Goal: Feedback & Contribution: Contribute content

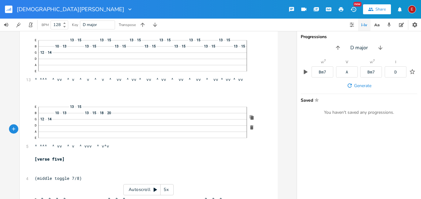
click div "—"
click at [116, 149] on pre "E 13 15 B 10 13 13 15 18 20 G 12 14 17 19 D A E ^ ^^^ ^ vv ^ v ^ vvv ^ v^v" at bounding box center [145, 125] width 224 height 47
type textarea "v"
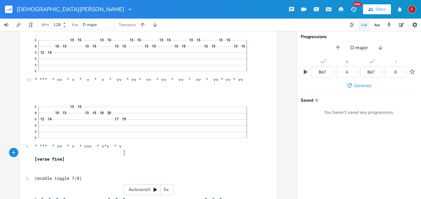
type textarea "^ v"
click span "—"
click at [131, 149] on pre "E 13 15 B 10 13 13 15 18 20 G 12 14 17 19 14 17 D A E ^ ^^^ ^ vv ^ v ^ vvv ^ v^…" at bounding box center [145, 125] width 224 height 47
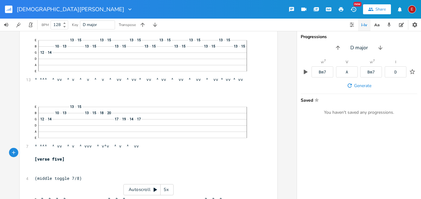
type textarea "^ vvv"
click at [134, 149] on span "E 13 15 B 10 13 13 15 18 20 G 12 14 17 19 14 17 D A E ^ ^^^ ^ vv ^ v ^ vvv ^ v^…" at bounding box center [145, 125] width 221 height 47
click at [145, 121] on span "—" at bounding box center [146, 118] width 4 height 3
click at [147, 122] on div "1" at bounding box center [146, 119] width 7 height 6
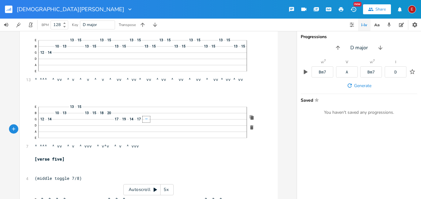
click at [148, 121] on span "—" at bounding box center [146, 118] width 4 height 3
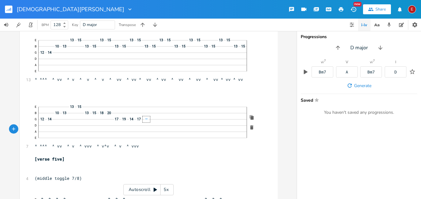
click at [147, 149] on pre "E 13 15 B 10 13 13 15 18 20 G 12 14 17 19 14 17 10 12 13 12 10 D A E ^ ^^^ ^ vv…" at bounding box center [145, 125] width 224 height 47
type textarea "6"
type textarea "^ v ^ v vvv"
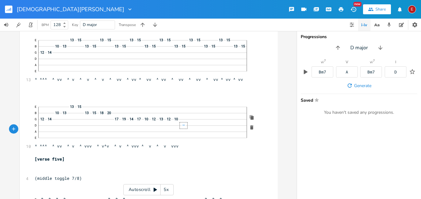
click at [182, 127] on span "—" at bounding box center [183, 125] width 4 height 3
click at [185, 127] on span "—" at bounding box center [183, 125] width 4 height 3
click at [185, 126] on span "—" at bounding box center [183, 125] width 4 height 3
click at [185, 125] on span "—" at bounding box center [183, 125] width 4 height 3
click at [185, 127] on span "—" at bounding box center [183, 125] width 4 height 3
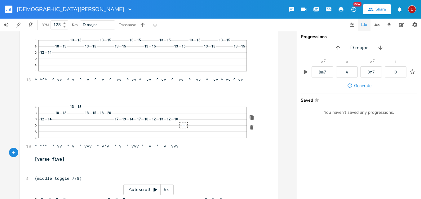
click at [187, 149] on pre "E 13 15 B 10 13 13 15 18 20 G 12 14 17 19 14 17 10 12 13 12 10 10 12 D 10 12 10…" at bounding box center [145, 125] width 224 height 47
type textarea "v 6"
type textarea "6"
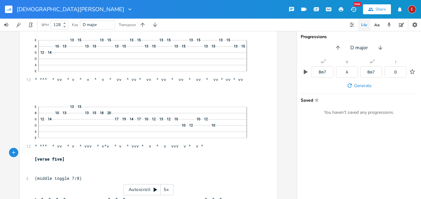
scroll to position [0, 15]
type textarea "^ v ^ v"
click at [220, 127] on span "—" at bounding box center [220, 125] width 4 height 3
click at [222, 127] on span "—" at bounding box center [220, 125] width 4 height 3
click at [219, 127] on span "12" at bounding box center [220, 125] width 4 height 3
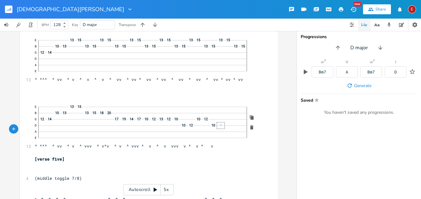
click at [218, 126] on span "—" at bounding box center [220, 125] width 4 height 3
click at [222, 126] on span "—" at bounding box center [220, 125] width 4 height 3
click at [219, 156] on pre "​" at bounding box center [145, 152] width 224 height 7
type textarea "v ^"
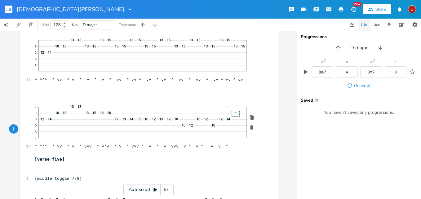
click at [234, 115] on span "—" at bounding box center [235, 112] width 4 height 3
click at [237, 115] on span "—" at bounding box center [235, 112] width 4 height 3
click at [231, 149] on pre "E 13 15 B 10 13 13 15 18 20 10 15 G 12 14 17 19 14 17 10 12 13 12 10 10 12 12 1…" at bounding box center [145, 125] width 224 height 47
type textarea "^ vvv"
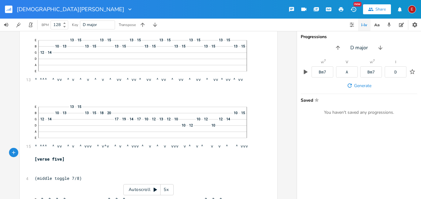
click div "—"
click at [251, 63] on icon "button" at bounding box center [251, 61] width 3 height 4
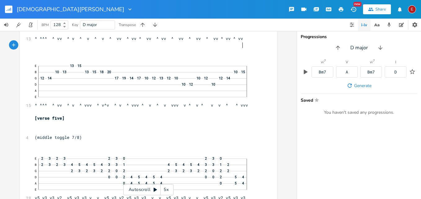
click at [243, 42] on pre "^ ^^^ ^ vv ^ v ^ v ^ v ^ vv ^ vv ^ vv ^ vv ^ vv ^ vv ^ vv ^ vv ^ vv" at bounding box center [145, 38] width 224 height 7
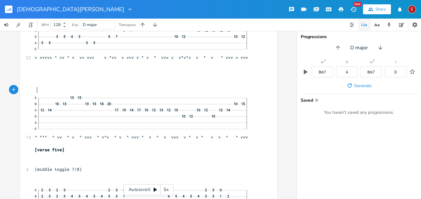
scroll to position [5189, 0]
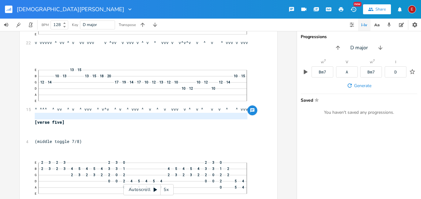
type textarea " ^ ^^^ ^ vv ^ v ^ vvv ^ v^v ^ v ^ vvv ^ v ^ v vvv v ^ v ^ v v ^ ^ vvv"
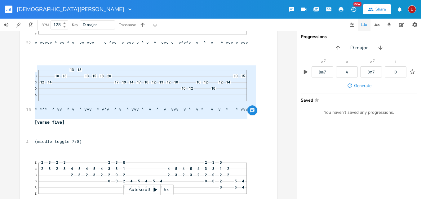
drag, startPoint x: 248, startPoint y: 119, endPoint x: 221, endPoint y: 70, distance: 55.9
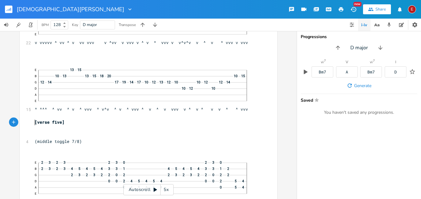
click at [181, 119] on pre "​" at bounding box center [145, 115] width 224 height 7
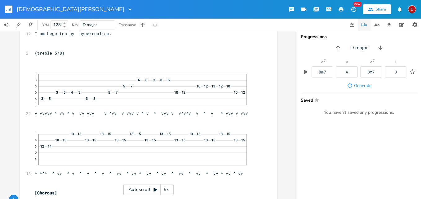
scroll to position [5748, 0]
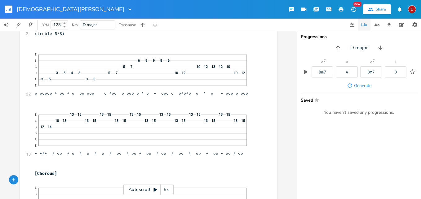
click div "—"
click at [250, 138] on icon "button" at bounding box center [251, 135] width 3 height 4
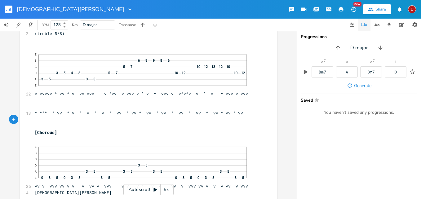
scroll to position [0, 0]
click at [243, 116] on pre "^ ^^^ ^ vv ^ v ^ v ^ v ^ vv ^ vv ^ vv ^ vv ^ vv ^ vv ^ vv ^ vv ^ vv" at bounding box center [145, 113] width 224 height 7
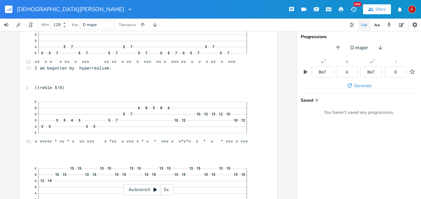
scroll to position [7353, 0]
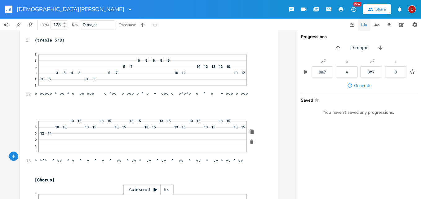
click div "—"
click at [250, 144] on icon "button" at bounding box center [251, 142] width 3 height 4
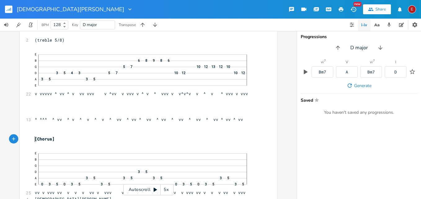
scroll to position [7437, 0]
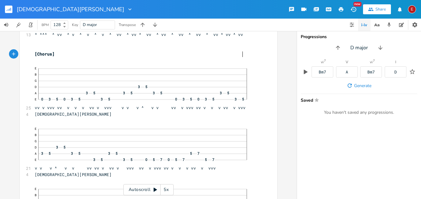
click at [244, 38] on pre "^ ^^^ ^ vv ^ v ^ v ^ v ^ vv ^ vv ^ vv ^ vv ^ vv ^ vv ^ vv ^ vv ^ vv" at bounding box center [145, 34] width 224 height 7
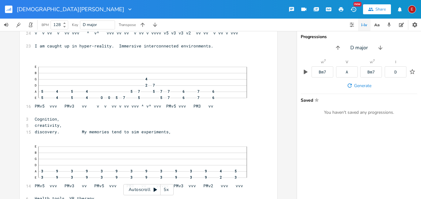
scroll to position [0, 0]
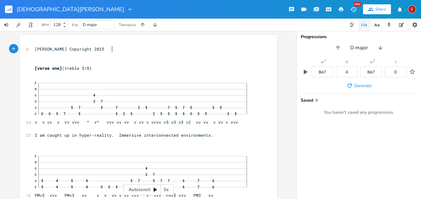
click at [229, 47] on pre "[PERSON_NAME] Copyright 2025" at bounding box center [145, 49] width 224 height 7
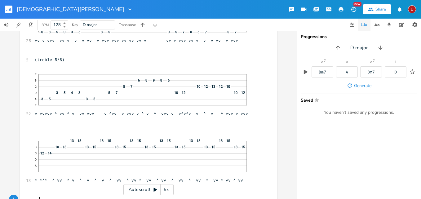
scroll to position [499, 0]
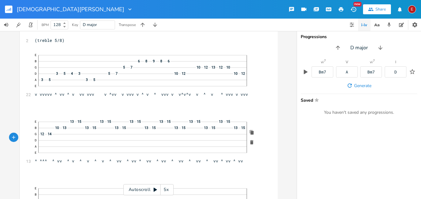
click div "—"
click at [250, 143] on icon "button" at bounding box center [251, 142] width 3 height 4
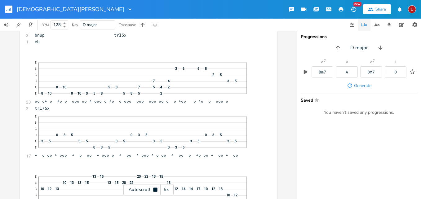
click at [156, 190] on icon at bounding box center [155, 189] width 4 height 4
click at [156, 190] on icon at bounding box center [155, 190] width 3 height 4
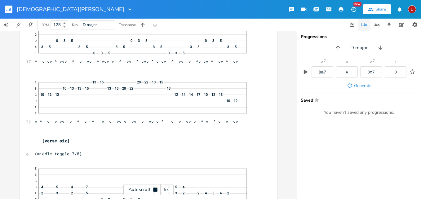
scroll to position [6715, 0]
click at [156, 190] on icon at bounding box center [155, 189] width 4 height 4
click at [156, 190] on icon at bounding box center [155, 190] width 3 height 4
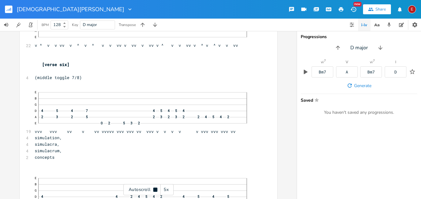
click at [155, 192] on icon at bounding box center [155, 189] width 5 height 5
click at [155, 191] on icon at bounding box center [155, 190] width 3 height 4
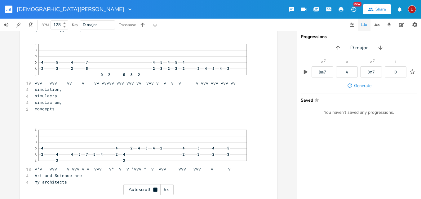
scroll to position [6840, 0]
click at [155, 191] on icon at bounding box center [155, 189] width 4 height 4
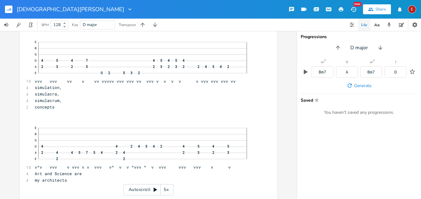
click at [155, 191] on icon at bounding box center [155, 190] width 3 height 4
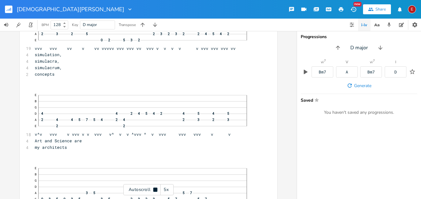
click at [155, 191] on icon at bounding box center [155, 189] width 4 height 4
click at [155, 191] on icon at bounding box center [155, 190] width 3 height 4
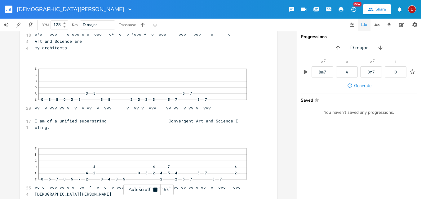
scroll to position [6974, 0]
click at [155, 191] on icon at bounding box center [155, 189] width 4 height 4
click at [155, 191] on icon at bounding box center [155, 190] width 3 height 4
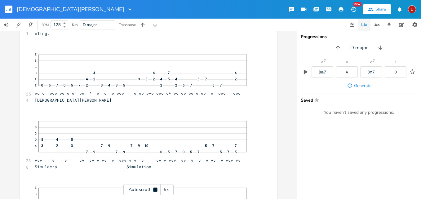
scroll to position [7068, 0]
click at [155, 191] on icon at bounding box center [155, 189] width 4 height 4
click at [155, 191] on icon at bounding box center [155, 190] width 3 height 4
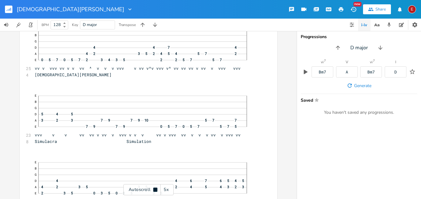
click at [155, 191] on icon at bounding box center [155, 189] width 4 height 4
click at [155, 191] on icon at bounding box center [155, 190] width 3 height 4
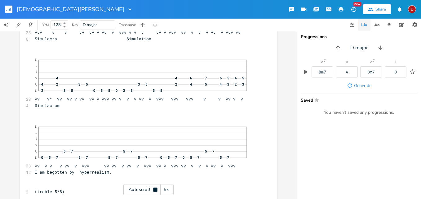
scroll to position [7196, 0]
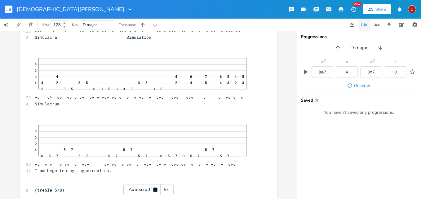
click at [155, 191] on icon at bounding box center [155, 189] width 4 height 4
click at [155, 191] on icon at bounding box center [155, 190] width 3 height 4
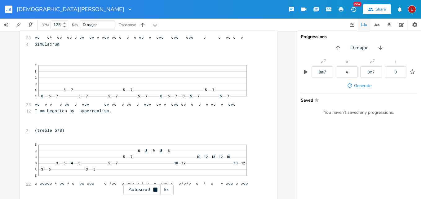
click at [155, 191] on icon at bounding box center [155, 189] width 4 height 4
click at [155, 187] on icon at bounding box center [155, 189] width 5 height 5
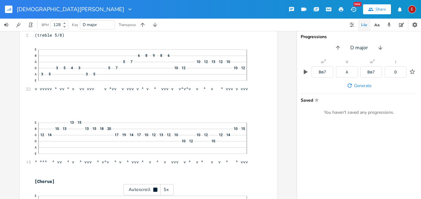
scroll to position [7353, 0]
click at [155, 187] on icon at bounding box center [155, 189] width 5 height 5
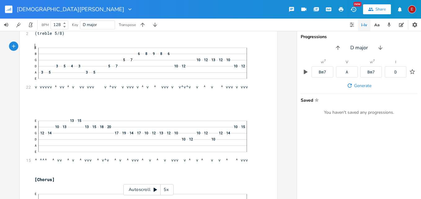
scroll to position [0, 4]
click at [84, 30] on pre "​" at bounding box center [145, 27] width 224 height 7
click at [153, 191] on icon at bounding box center [155, 189] width 5 height 5
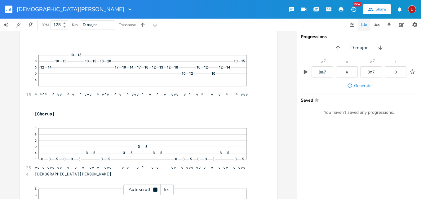
click at [153, 191] on icon at bounding box center [155, 189] width 4 height 4
click span "10"
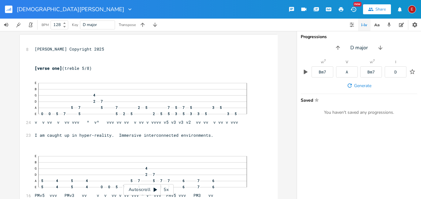
scroll to position [0, 0]
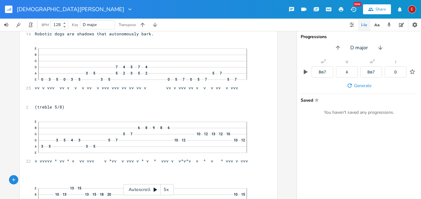
scroll to position [480, 0]
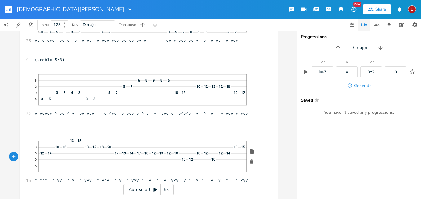
click span "10"
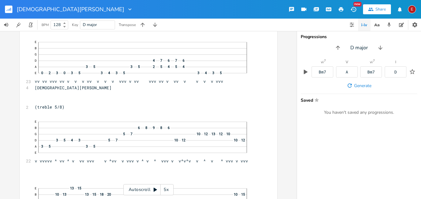
scroll to position [1136, 0]
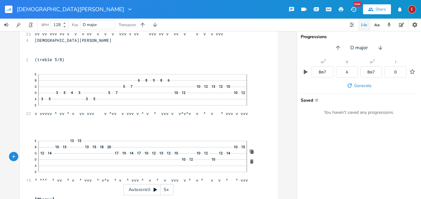
click span "10"
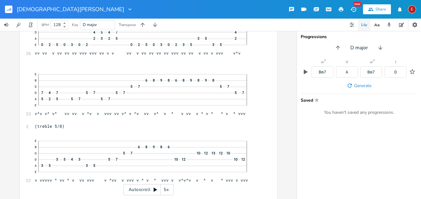
scroll to position [2093, 0]
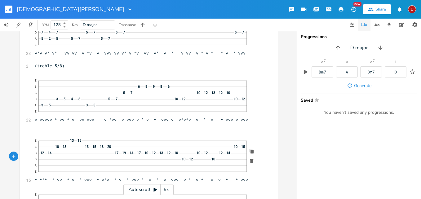
click span "10"
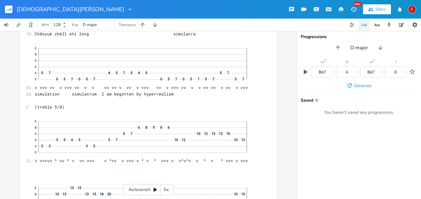
scroll to position [2890, 0]
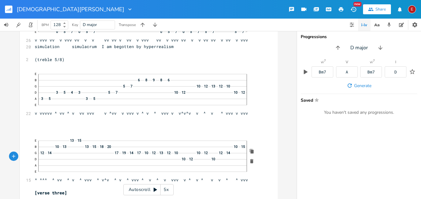
click span "10"
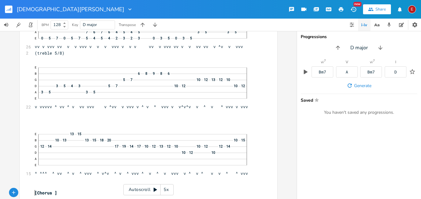
scroll to position [3559, 0]
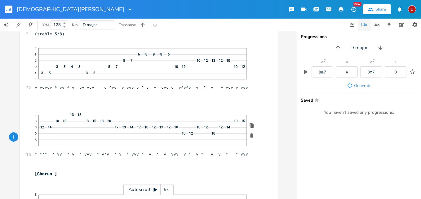
click span "10"
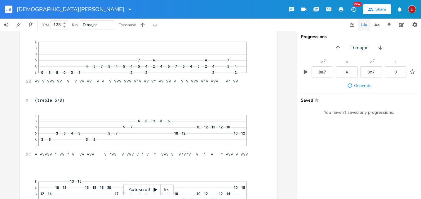
scroll to position [4523, 0]
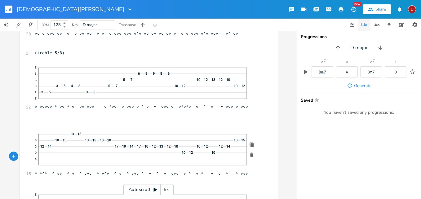
click span "10"
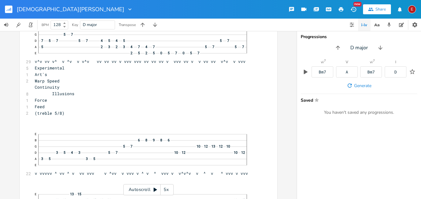
scroll to position [5118, 0]
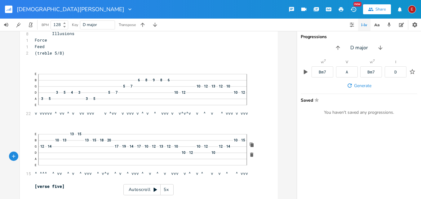
click at [233, 143] on div "10" at bounding box center [235, 140] width 7 height 6
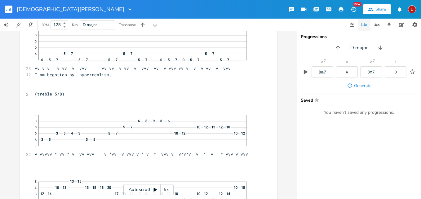
scroll to position [5729, 0]
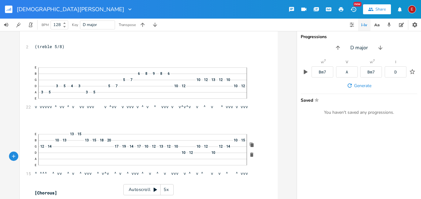
click span "10"
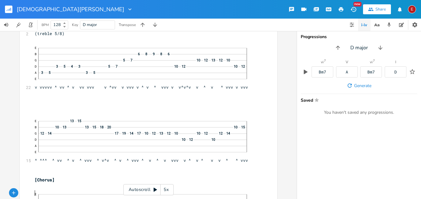
scroll to position [7372, 0]
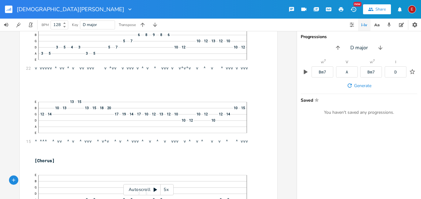
click at [154, 189] on icon at bounding box center [155, 190] width 3 height 4
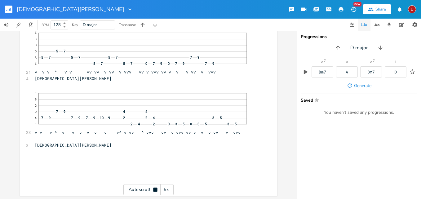
scroll to position [7635, 0]
click at [412, 9] on div "E" at bounding box center [412, 9] width 8 height 8
click at [384, 52] on span "Sign Out" at bounding box center [379, 53] width 15 height 4
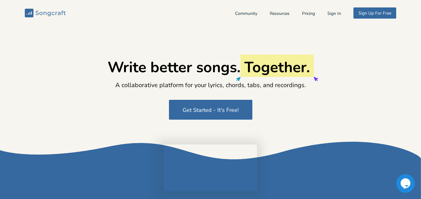
type input "[EMAIL_ADDRESS][DOMAIN_NAME]"
